Goal: Transaction & Acquisition: Purchase product/service

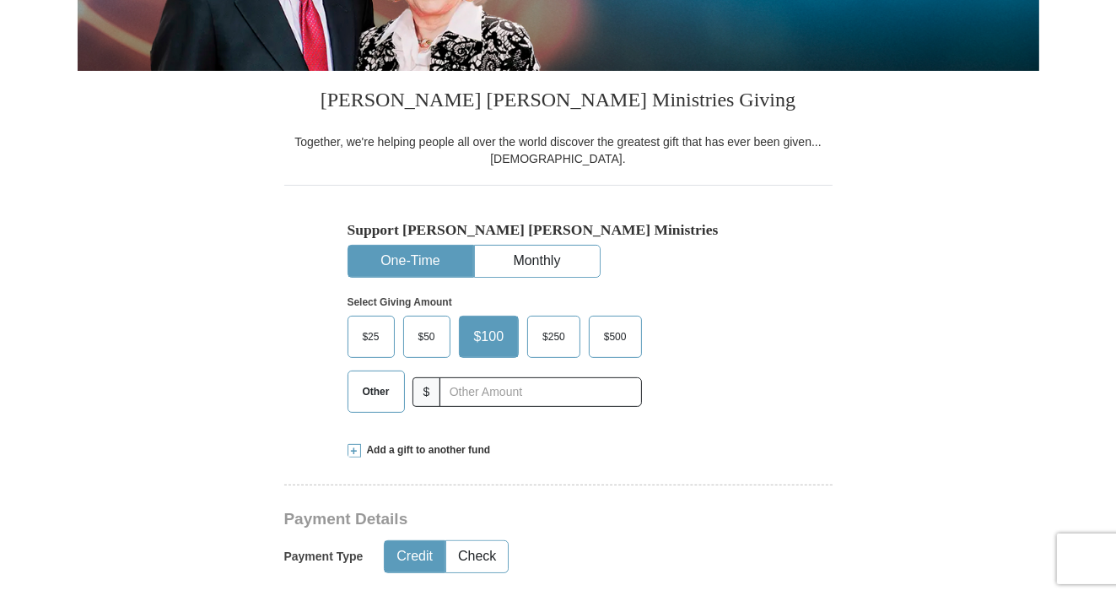
scroll to position [422, 0]
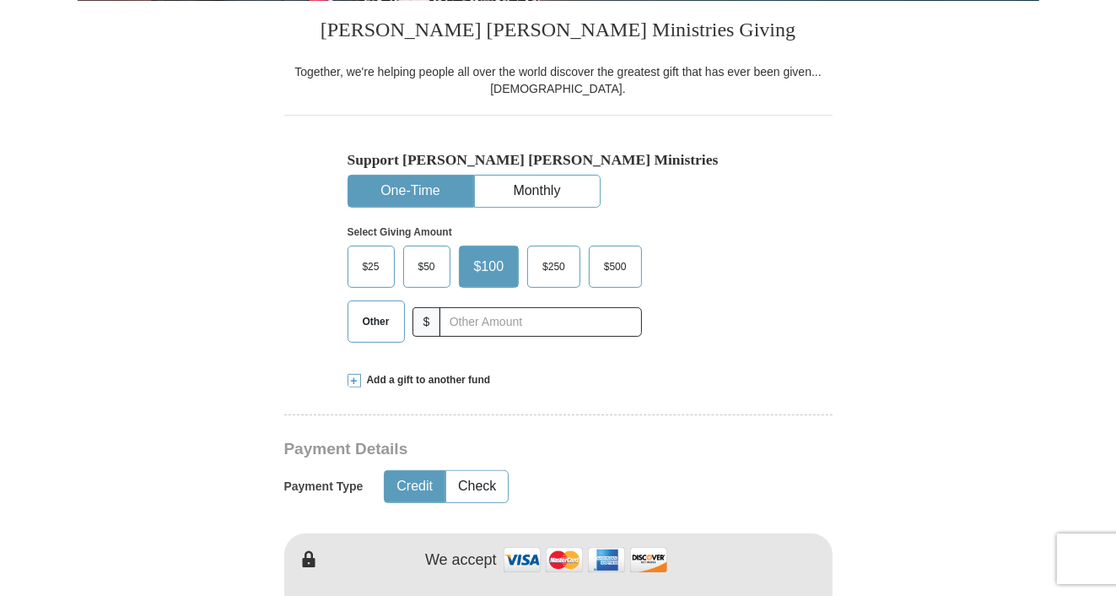
click at [424, 267] on span "$50" at bounding box center [427, 266] width 34 height 25
click at [0, 0] on input "$50" at bounding box center [0, 0] width 0 height 0
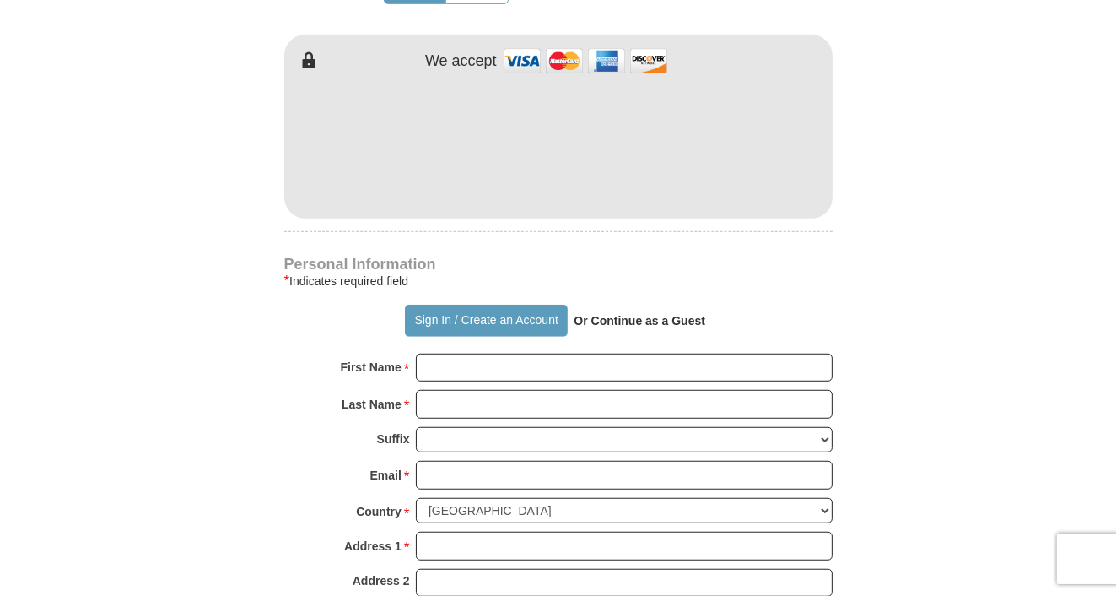
scroll to position [928, 0]
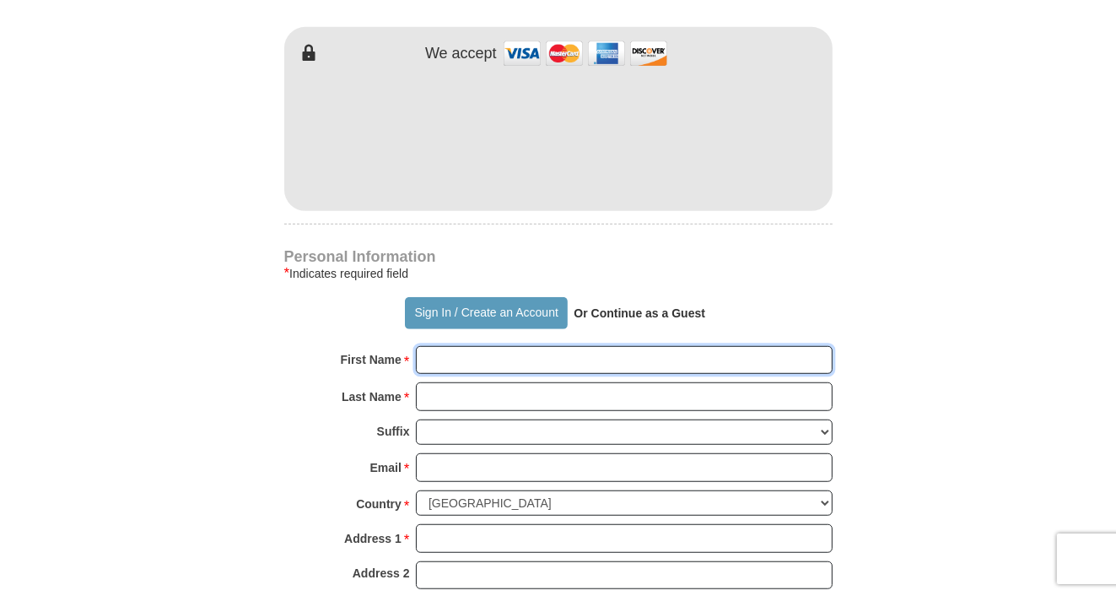
click at [446, 364] on input "First Name *" at bounding box center [624, 360] width 417 height 29
click at [493, 360] on input "First Name *" at bounding box center [624, 360] width 417 height 29
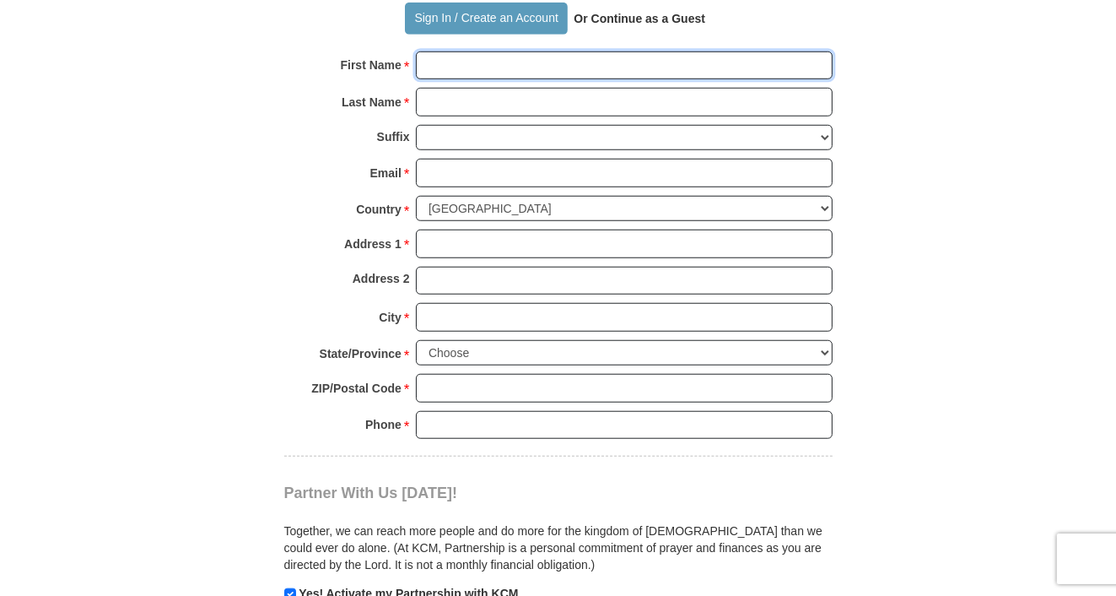
scroll to position [1181, 0]
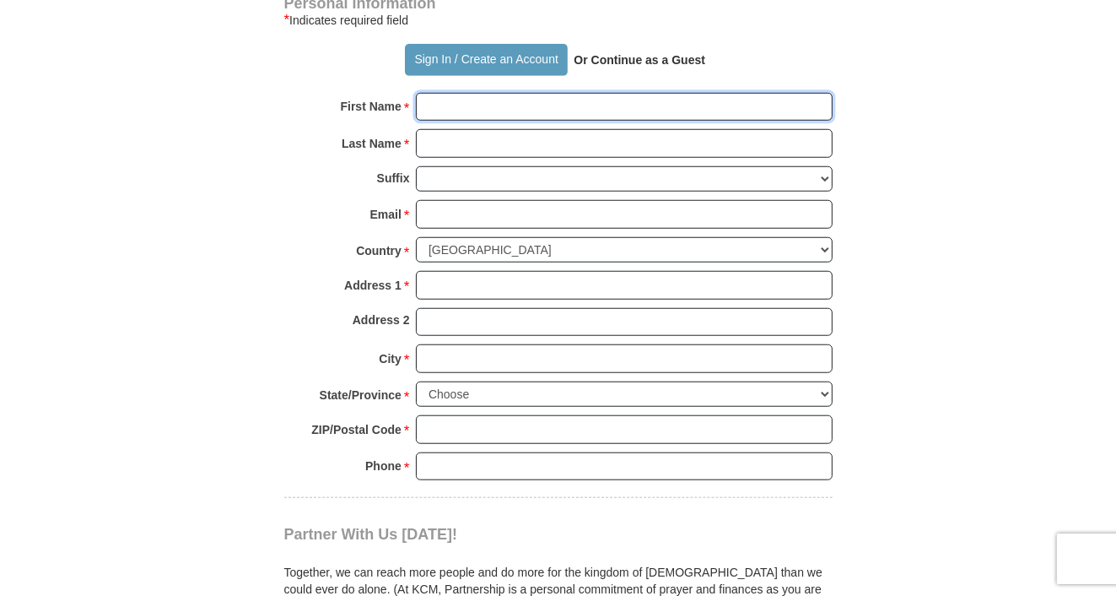
click at [462, 107] on input "First Name *" at bounding box center [624, 107] width 417 height 29
type input "[PERSON_NAME]"
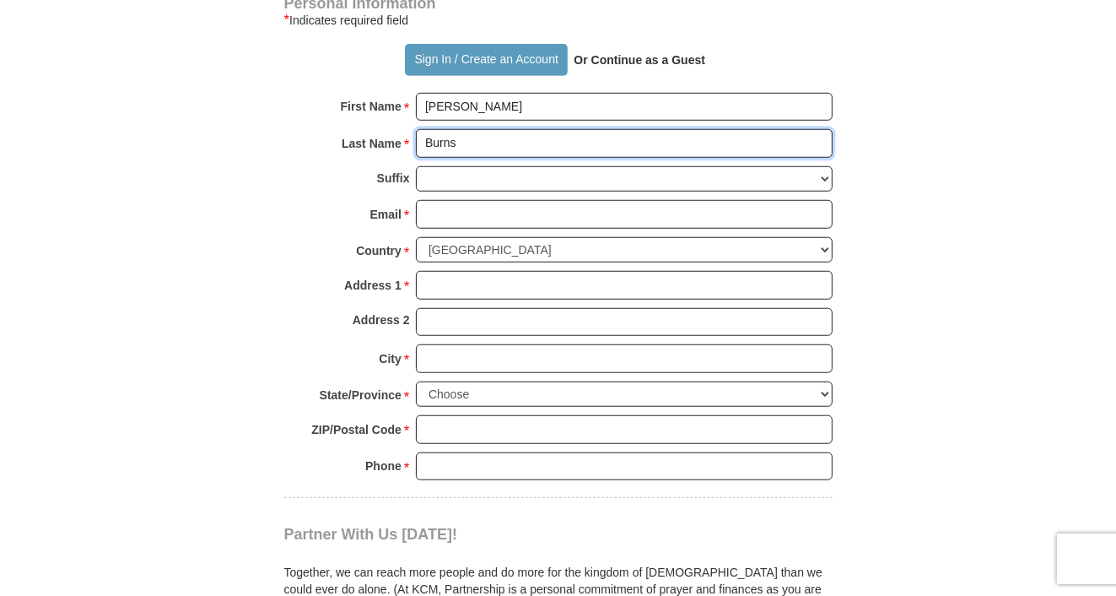
type input "Burns"
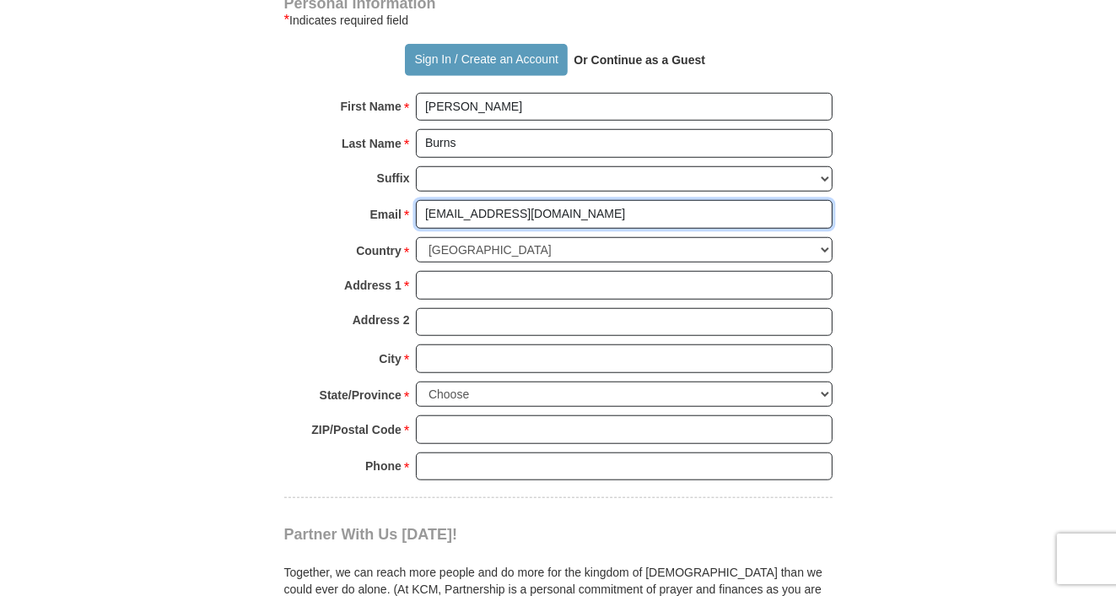
type input "[EMAIL_ADDRESS][DOMAIN_NAME]"
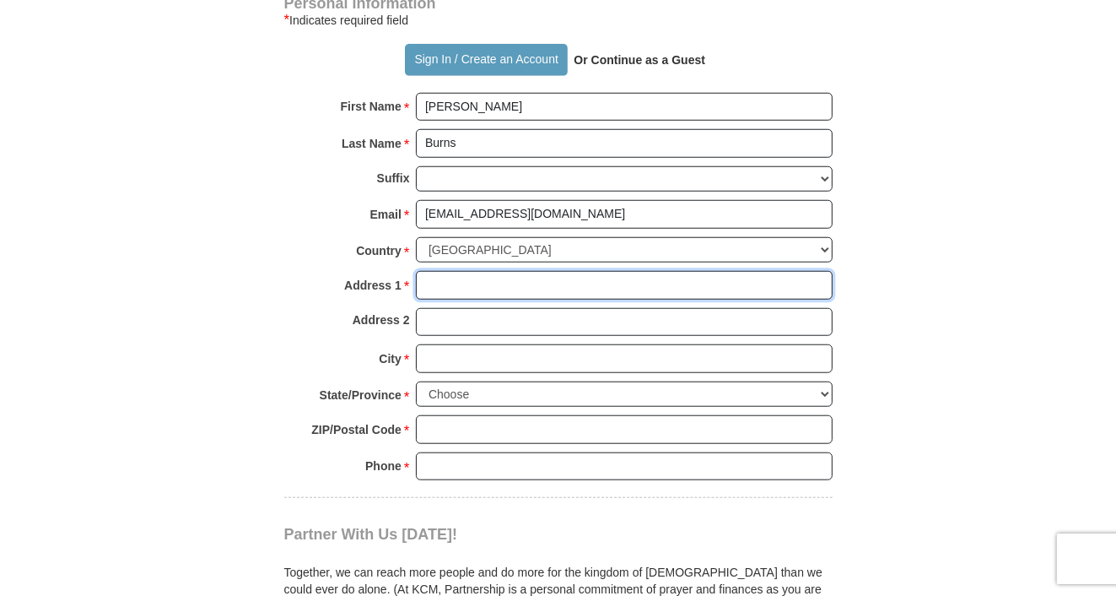
click at [450, 280] on input "Address 1 *" at bounding box center [624, 285] width 417 height 29
type input "[STREET_ADDRESS]"
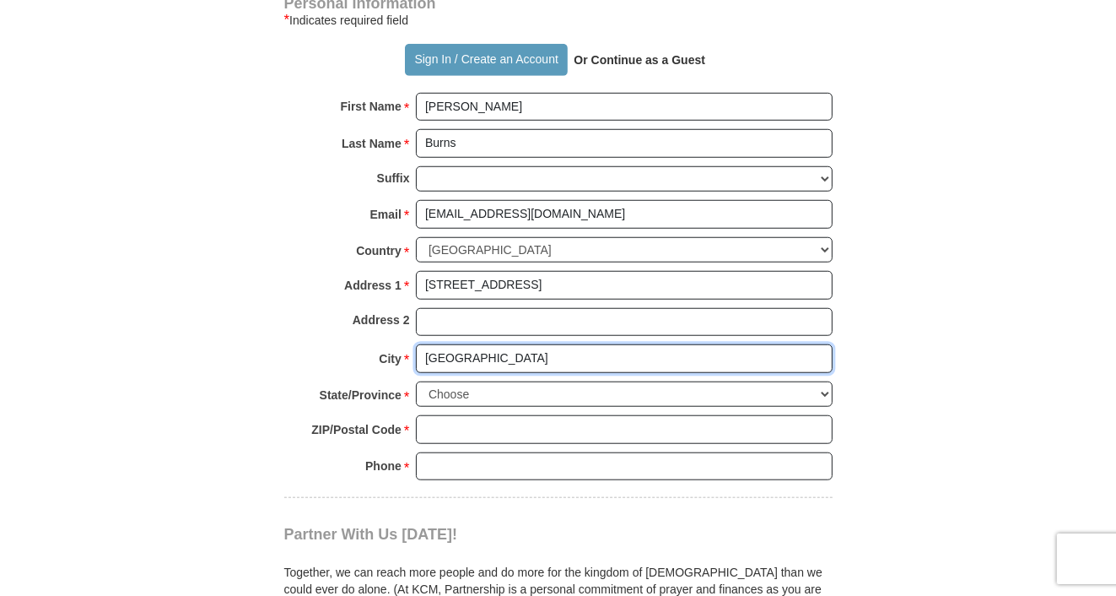
type input "[GEOGRAPHIC_DATA]"
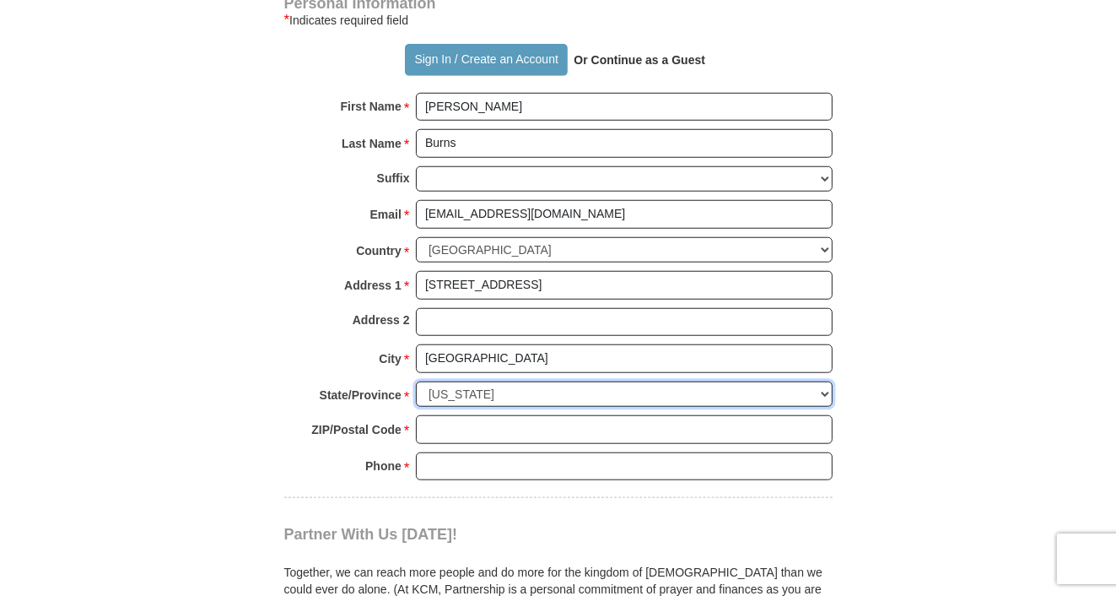
click at [824, 389] on select "Choose [US_STATE] [US_STATE] [US_STATE] [US_STATE] [US_STATE] Armed Forces Amer…" at bounding box center [624, 394] width 417 height 26
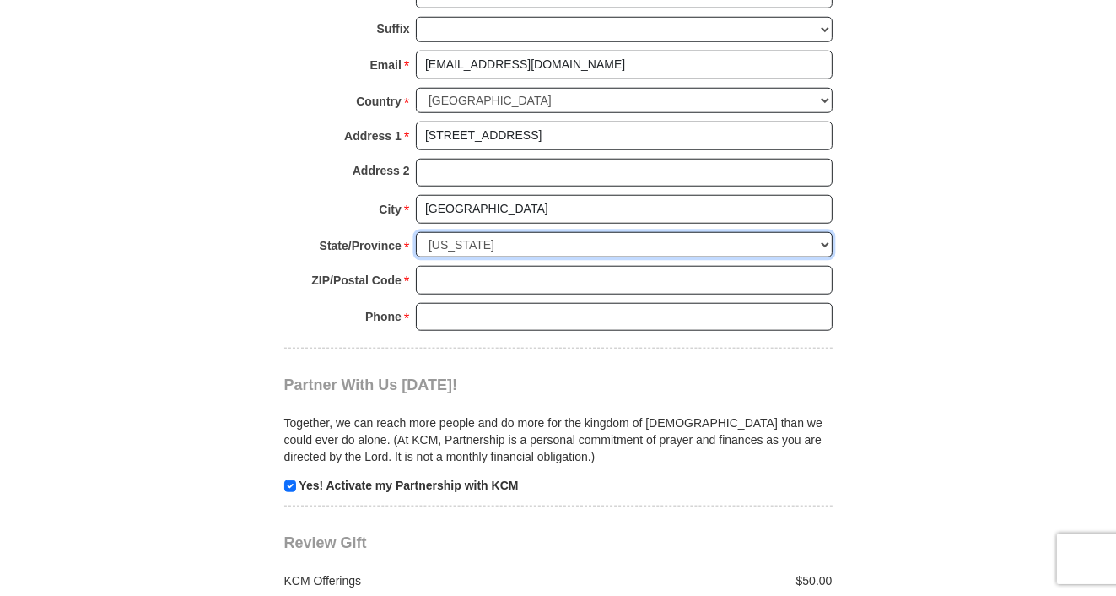
scroll to position [1350, 0]
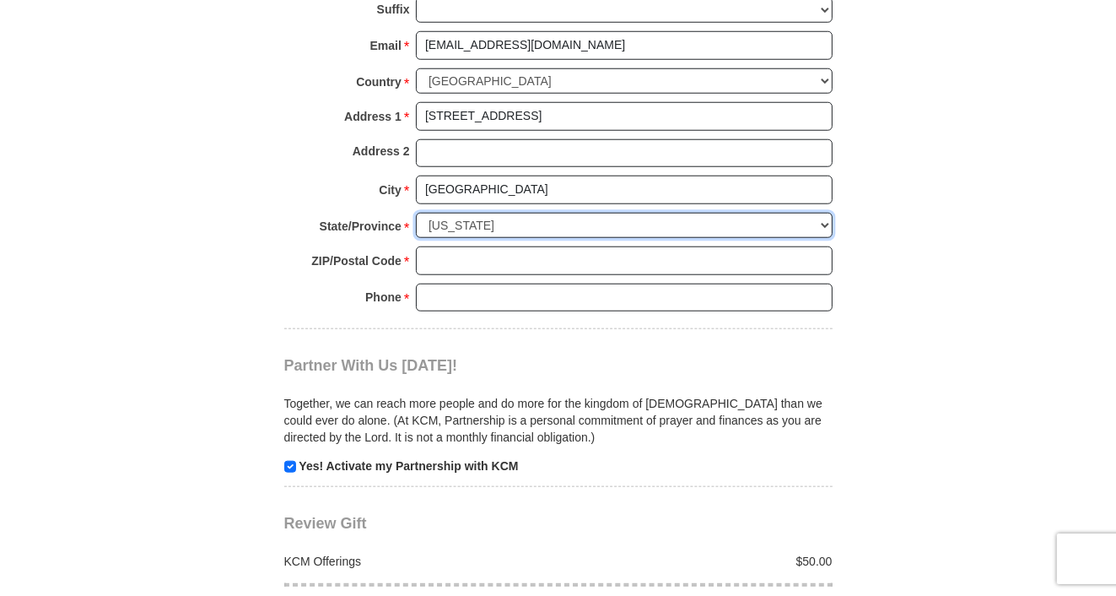
click at [826, 224] on select "Choose [US_STATE] [US_STATE] [US_STATE] [US_STATE] [US_STATE] Armed Forces Amer…" at bounding box center [624, 226] width 417 height 26
select select "[GEOGRAPHIC_DATA]"
click at [416, 213] on select "Choose [US_STATE] [US_STATE] [US_STATE] [US_STATE] [US_STATE] Armed Forces Amer…" at bounding box center [624, 226] width 417 height 26
click at [446, 252] on input "ZIP/Postal Code *" at bounding box center [624, 260] width 417 height 29
type input "76086"
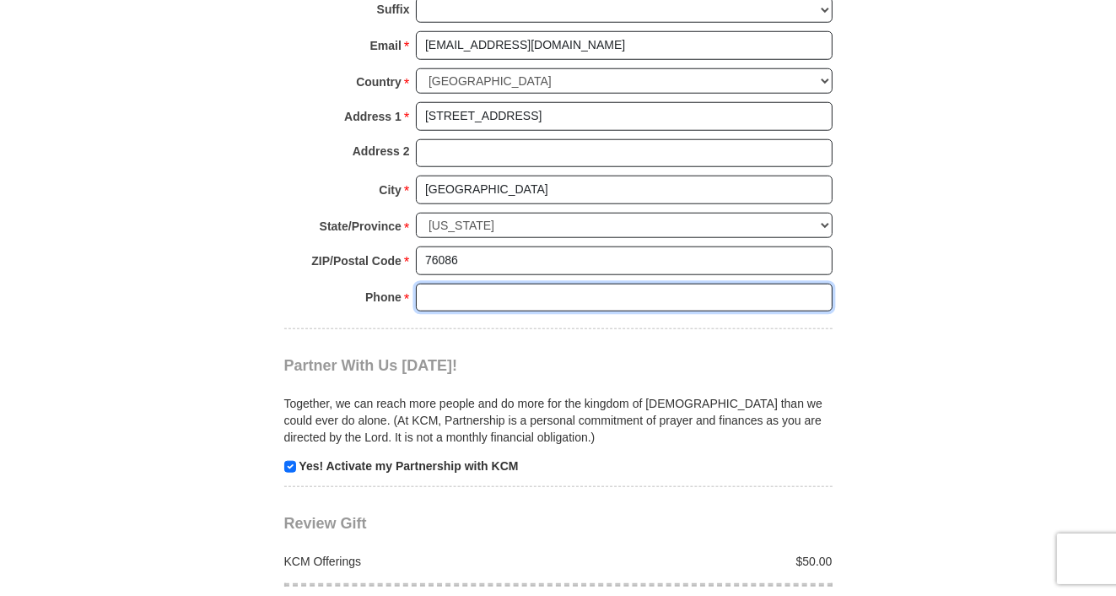
click at [448, 293] on input "Phone * *" at bounding box center [624, 298] width 417 height 29
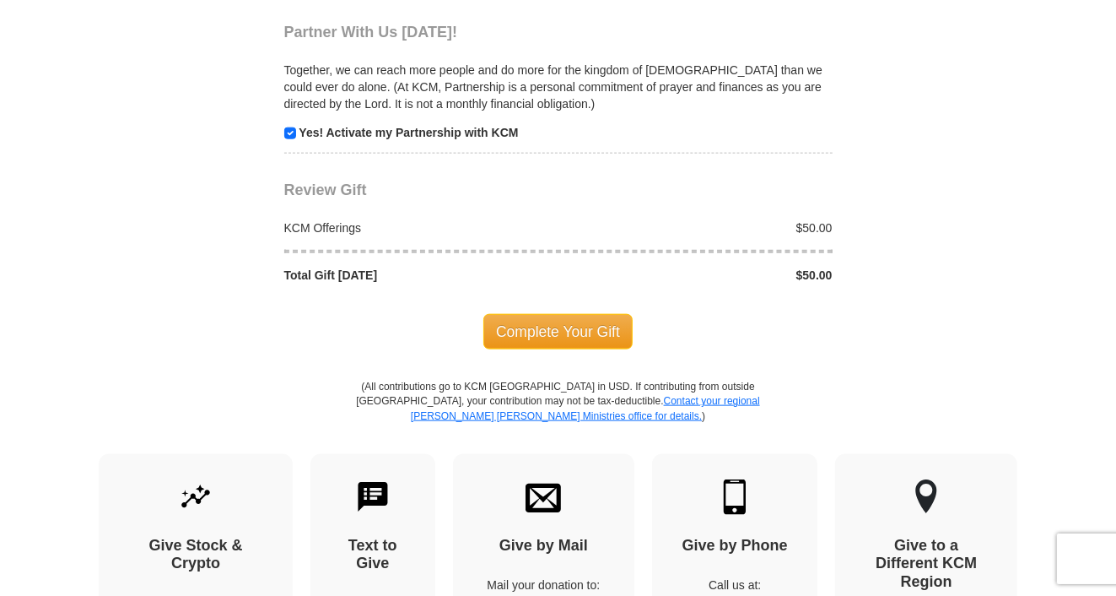
scroll to position [1688, 0]
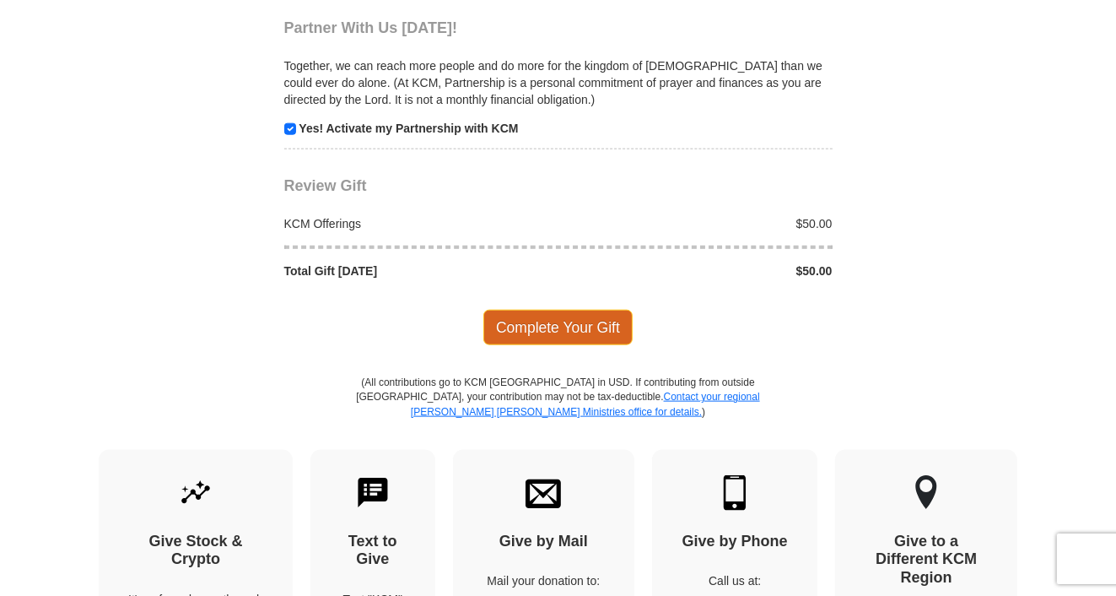
type input "[PHONE_NUMBER]"
click at [565, 321] on span "Complete Your Gift" at bounding box center [558, 327] width 149 height 35
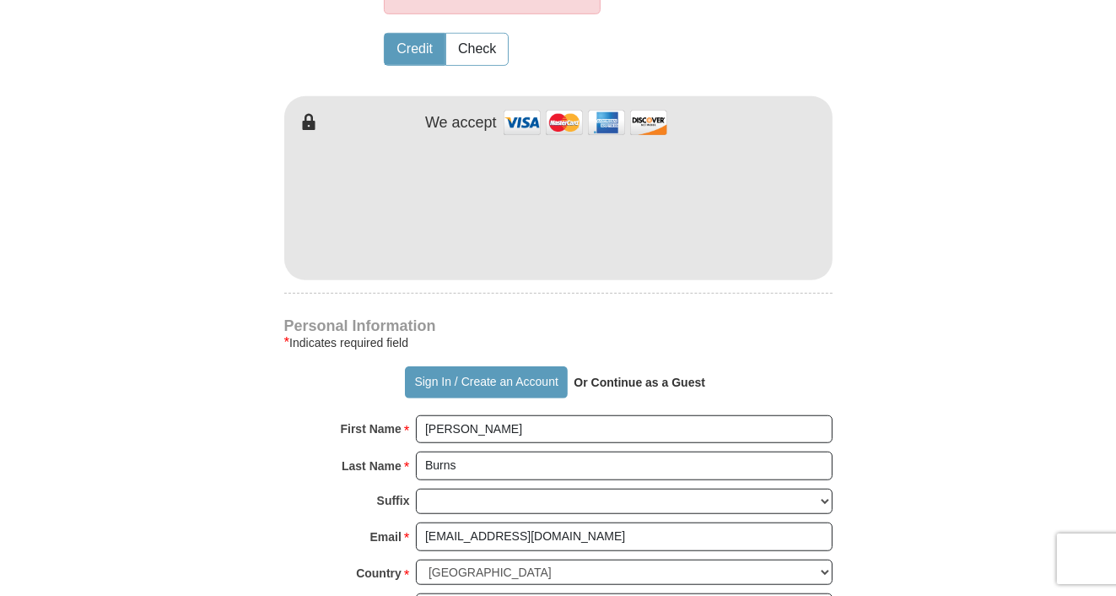
scroll to position [1013, 0]
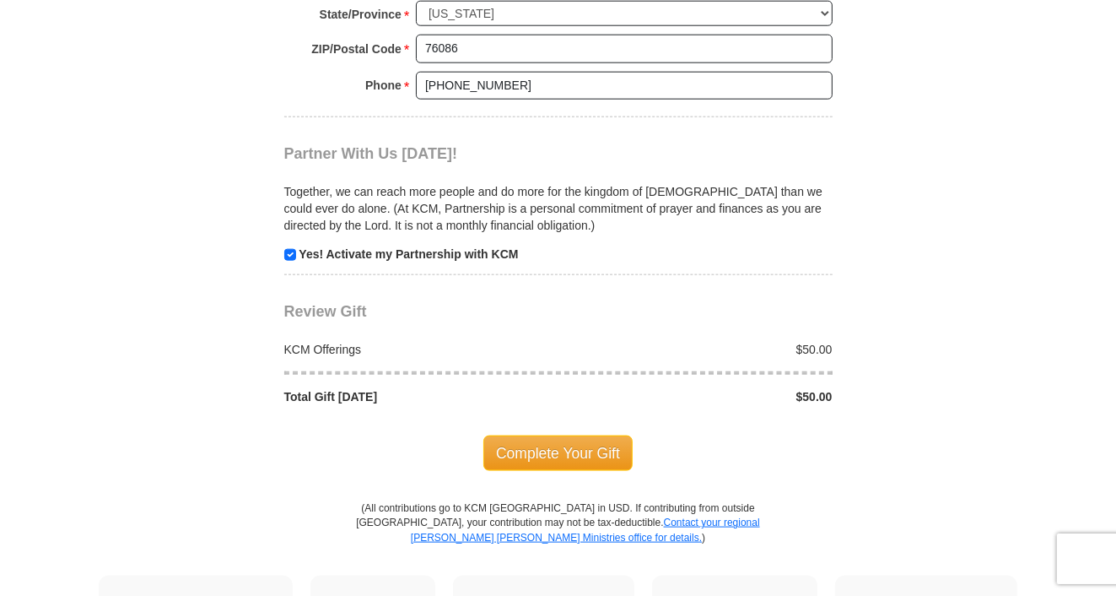
scroll to position [1772, 0]
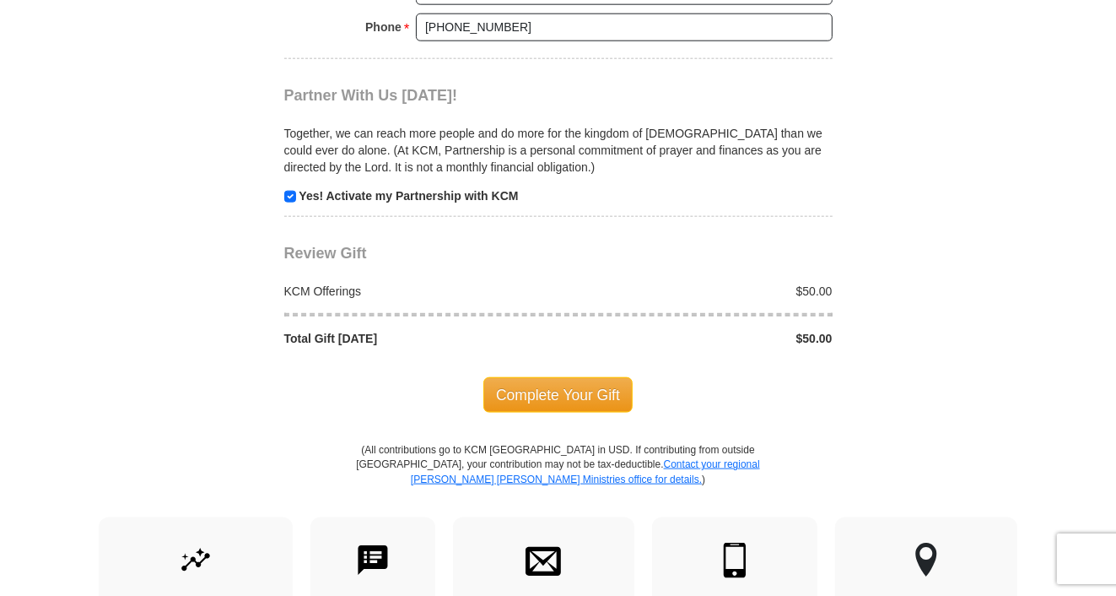
click at [563, 391] on span "Complete Your Gift" at bounding box center [558, 394] width 149 height 35
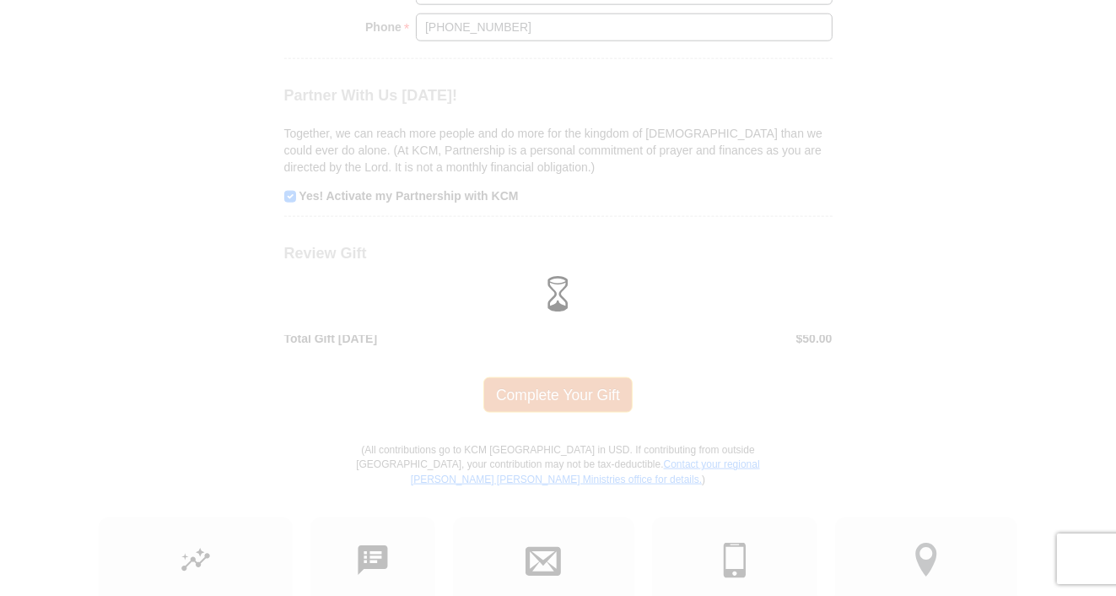
scroll to position [1620, 0]
